Goal: Check status: Check status

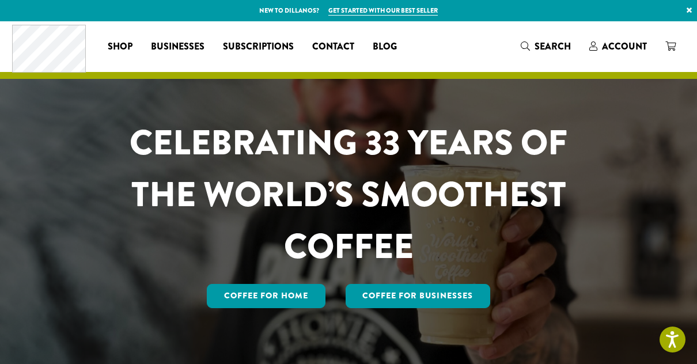
scroll to position [115, 0]
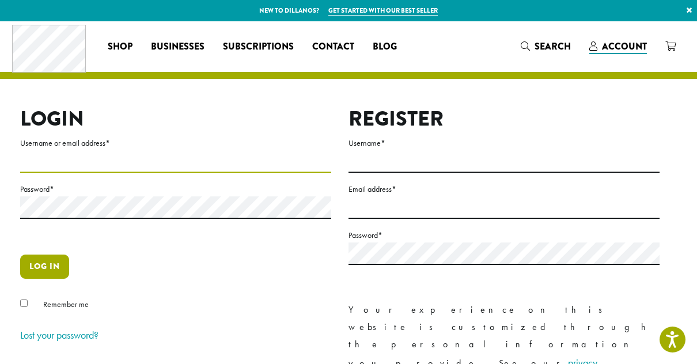
type input "**********"
click at [52, 270] on button "Log in" at bounding box center [44, 266] width 49 height 24
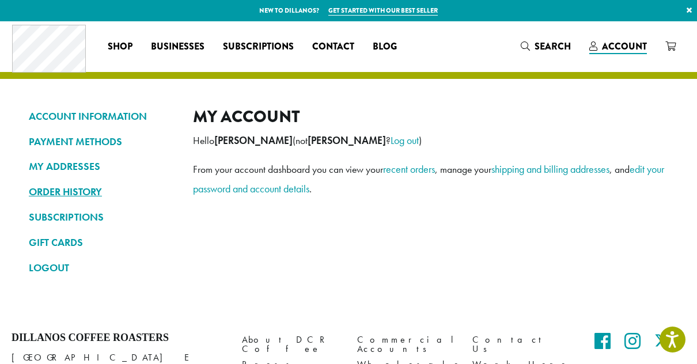
click at [82, 189] on link "ORDER HISTORY" at bounding box center [102, 192] width 147 height 20
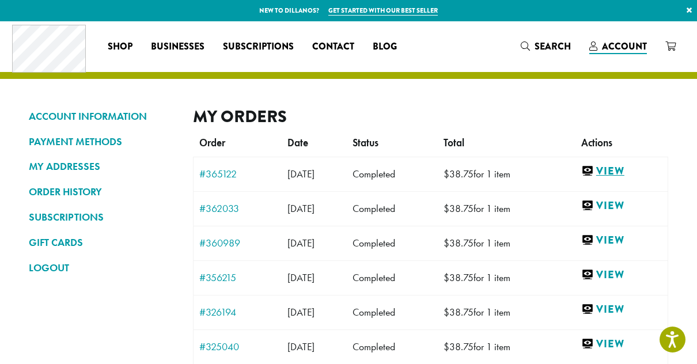
click at [626, 169] on link "View" at bounding box center [621, 171] width 81 height 14
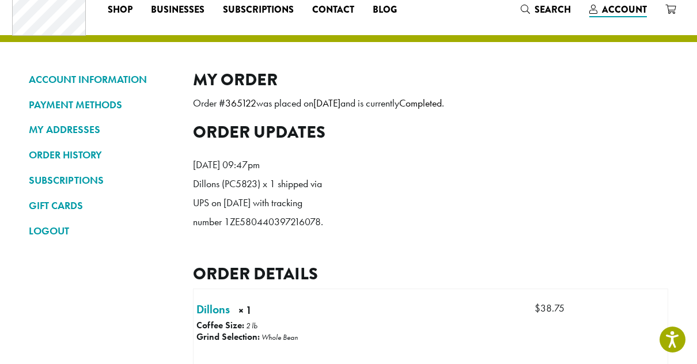
scroll to position [58, 0]
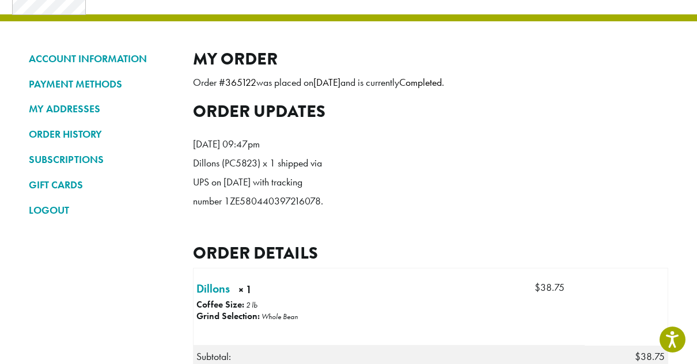
drag, startPoint x: 288, startPoint y: 239, endPoint x: 195, endPoint y: 240, distance: 93.9
click at [195, 211] on p "Dillons (PC5823) x 1 shipped via UPS on [DATE] with tracking number 1ZE58044039…" at bounding box center [259, 182] width 132 height 57
copy p "1ZE580440397216078"
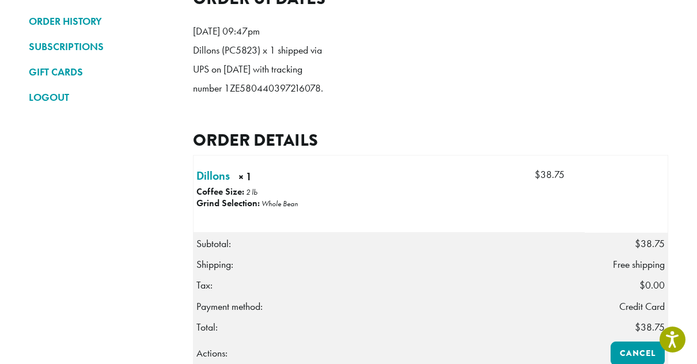
scroll to position [345, 0]
